Goal: Use online tool/utility: Use online tool/utility

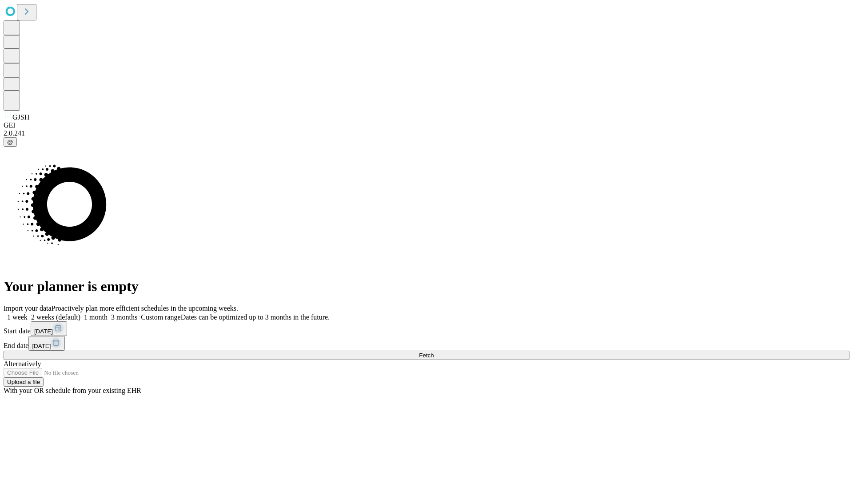
click at [433, 352] on span "Fetch" at bounding box center [426, 355] width 15 height 7
